Goal: Transaction & Acquisition: Purchase product/service

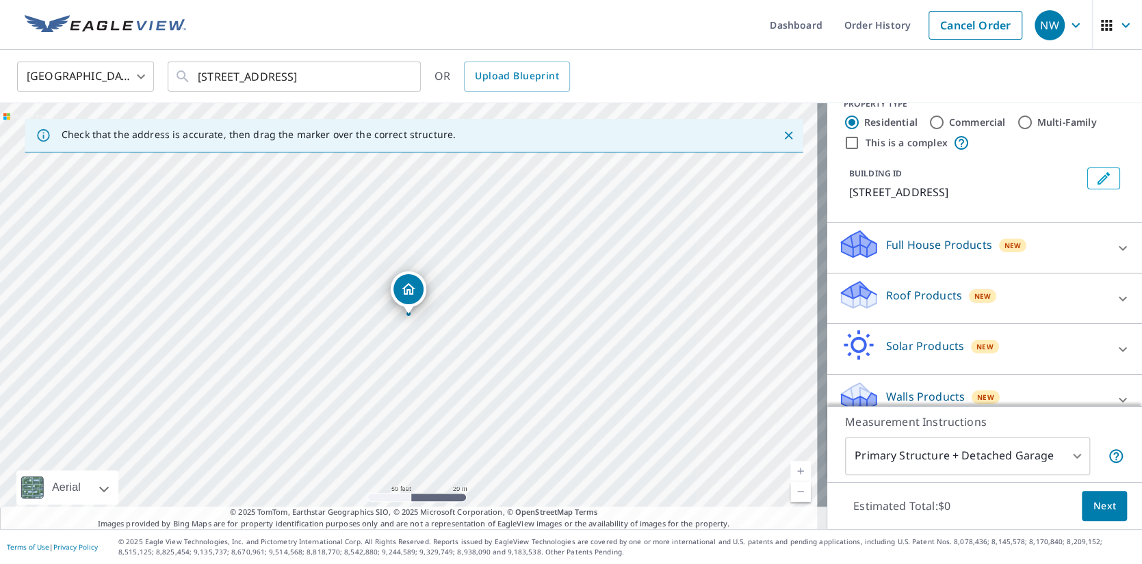
scroll to position [40, 0]
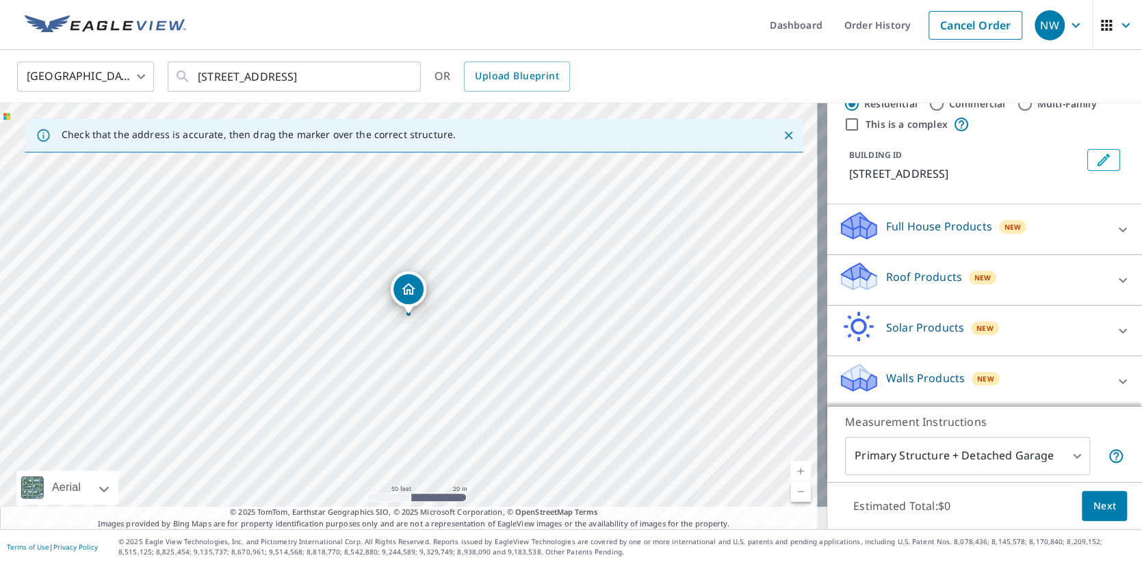
click at [890, 277] on icon at bounding box center [1122, 280] width 16 height 16
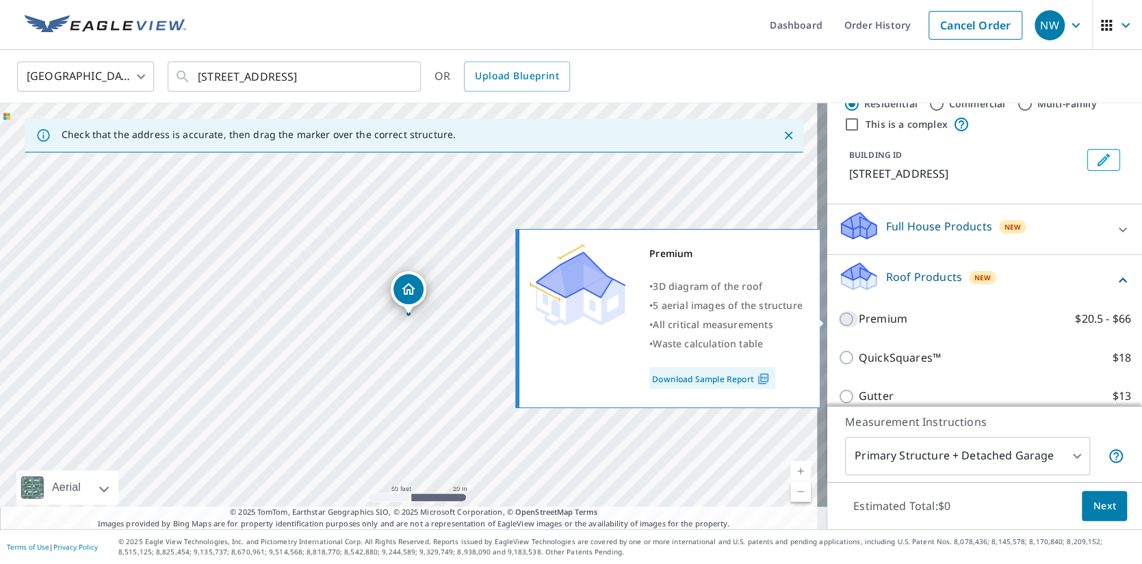
click at [846, 324] on input "Premium $20.5 - $66" at bounding box center [848, 319] width 21 height 16
checkbox input "true"
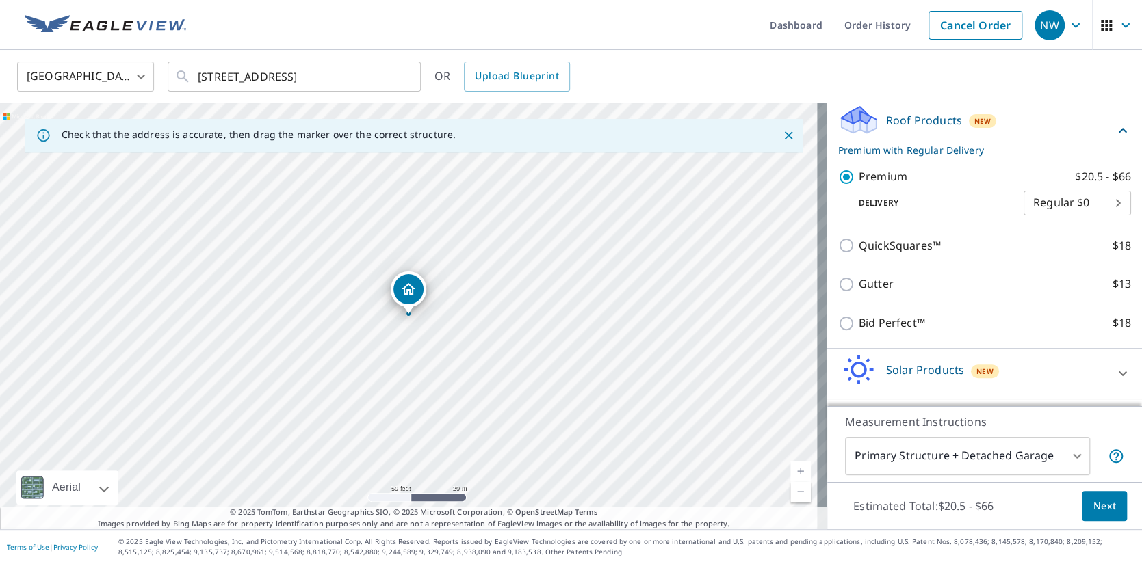
scroll to position [241, 0]
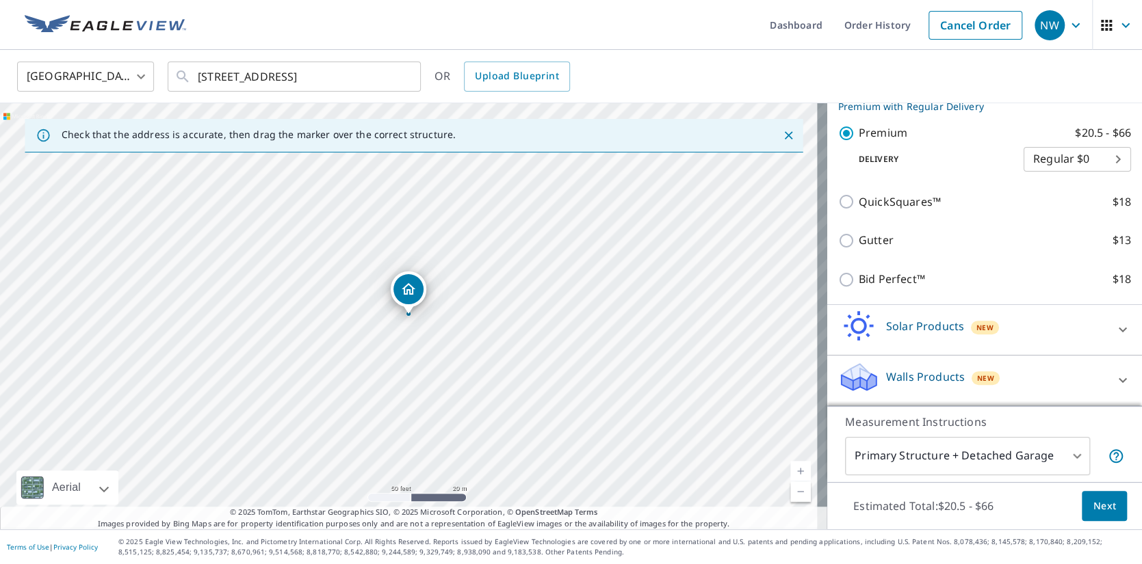
click at [890, 457] on body "NW NW Dashboard Order History Cancel Order NW [GEOGRAPHIC_DATA] [GEOGRAPHIC_DAT…" at bounding box center [571, 282] width 1142 height 564
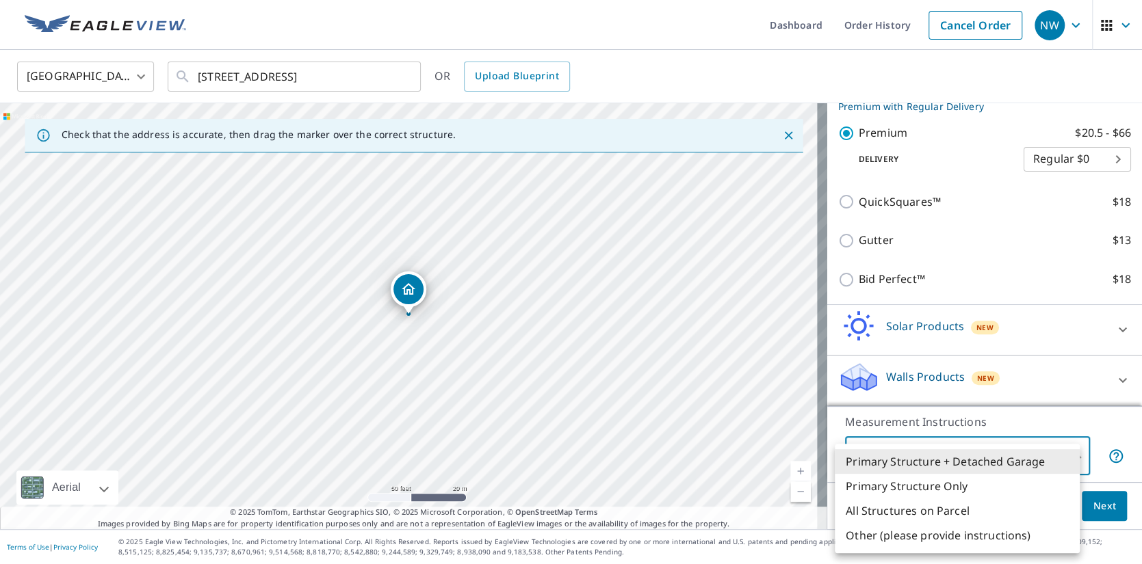
click at [890, 457] on li "Primary Structure + Detached Garage" at bounding box center [957, 461] width 245 height 25
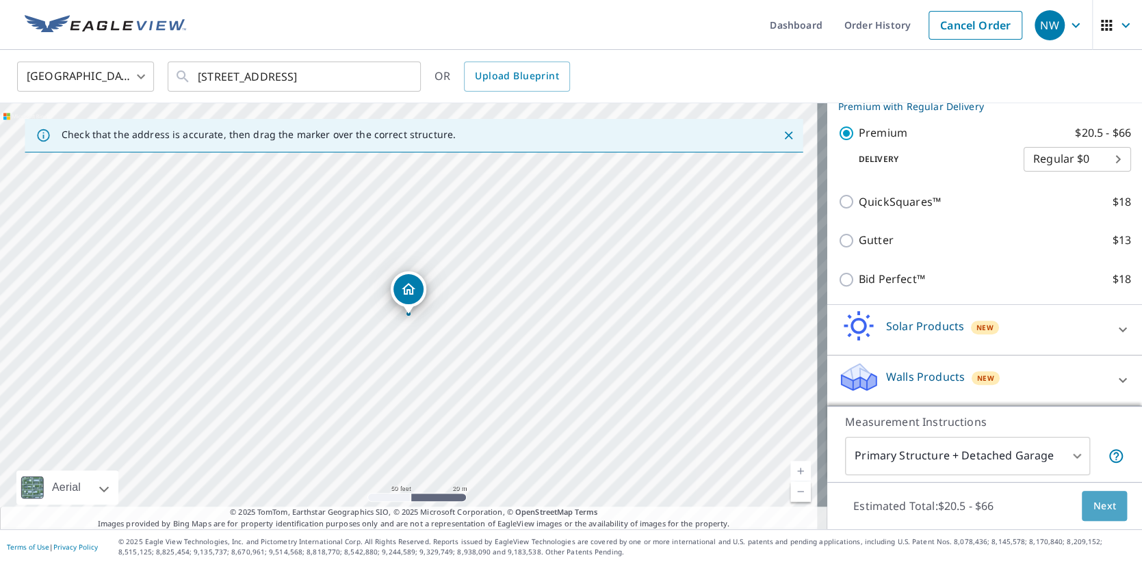
click at [890, 512] on span "Next" at bounding box center [1103, 506] width 23 height 17
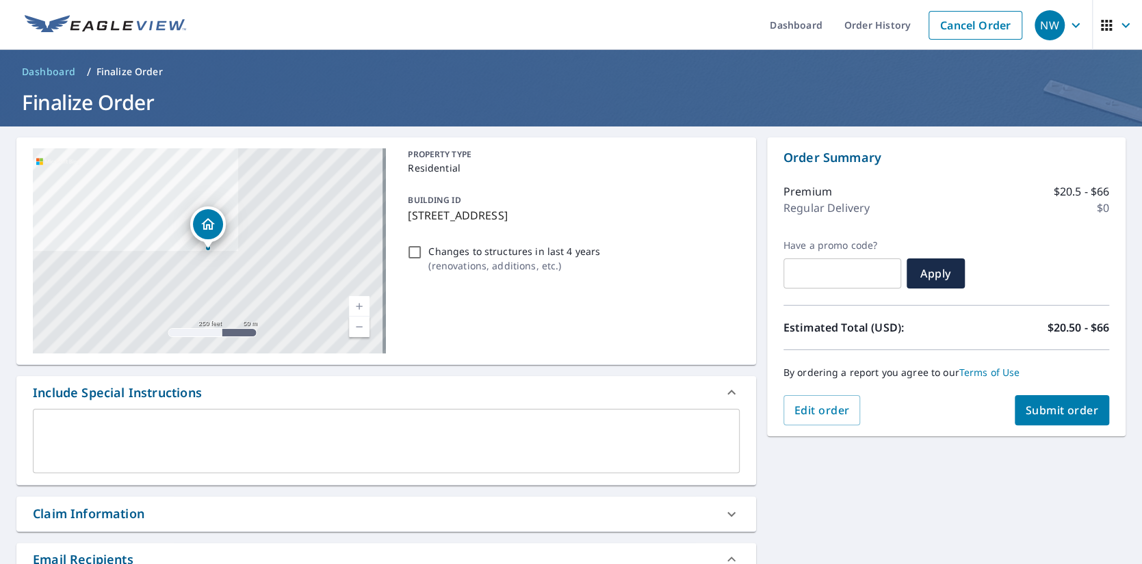
click at [890, 408] on span "Submit order" at bounding box center [1061, 410] width 73 height 15
